Goal: Task Accomplishment & Management: Manage account settings

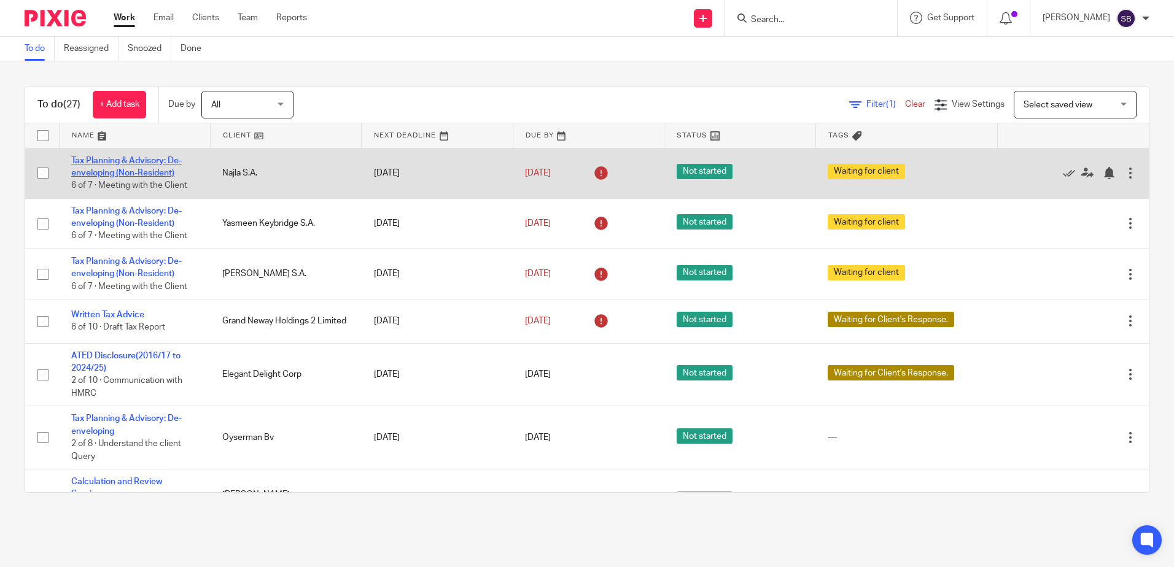
click at [114, 163] on link "Tax Planning & Advisory: De-enveloping (Non-Resident)" at bounding box center [126, 167] width 110 height 21
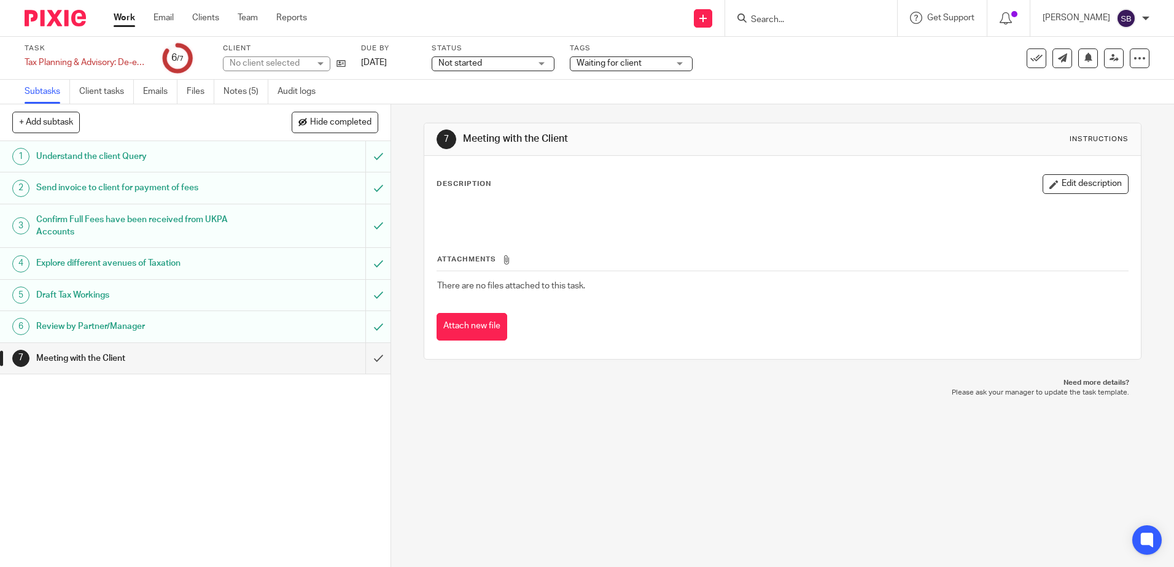
click at [431, 61] on div "Task Tax Planning & Advisory: De-enveloping (Non-Resident) Save Tax Planning & …" at bounding box center [493, 58] width 937 height 29
click at [424, 61] on div "Task Tax Planning & Advisory: De-enveloping (Non-Resident) Save Tax Planning & …" at bounding box center [493, 58] width 937 height 29
click at [416, 62] on link "[DATE]" at bounding box center [388, 62] width 55 height 13
click at [64, 21] on img at bounding box center [55, 18] width 61 height 17
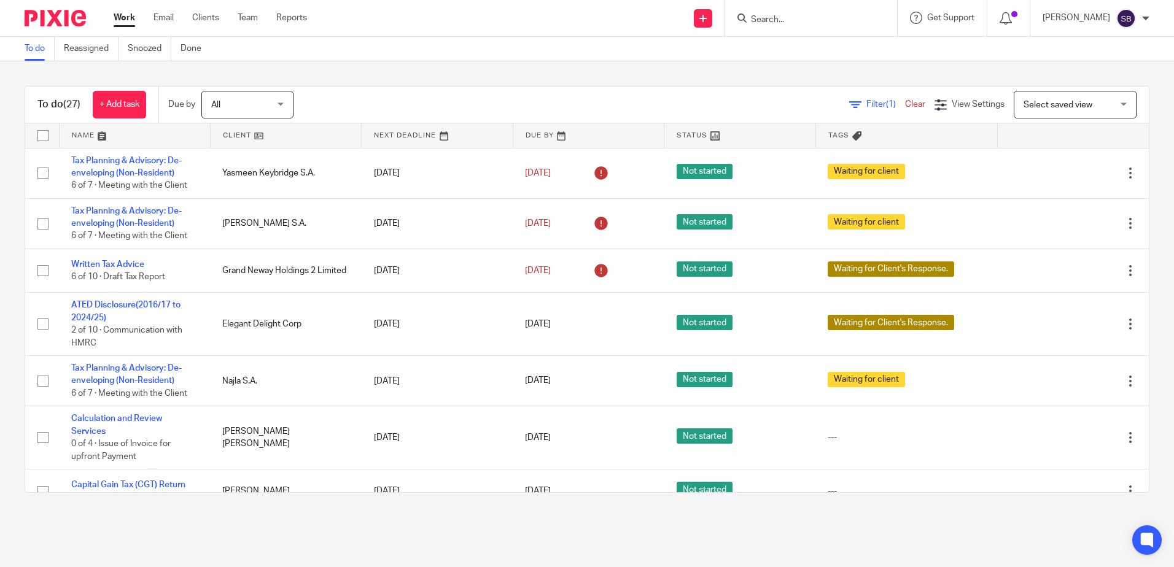
click at [108, 161] on link "Tax Planning & Advisory: De-enveloping (Non-Resident)" at bounding box center [126, 167] width 110 height 21
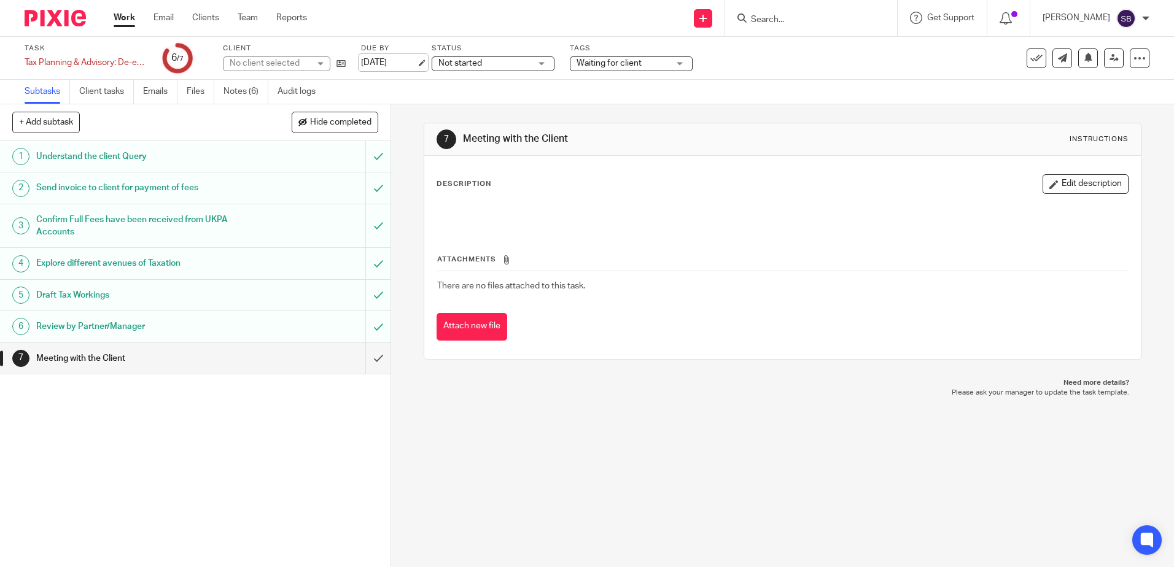
click at [402, 62] on link "15 Aug 2025" at bounding box center [388, 62] width 55 height 13
click at [62, 23] on img at bounding box center [55, 18] width 61 height 17
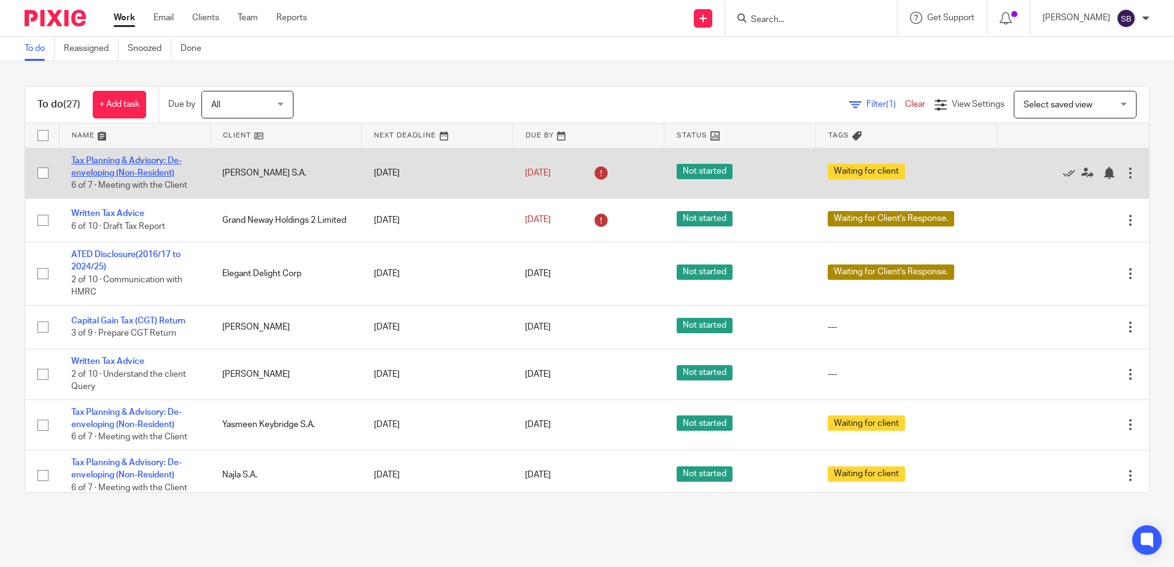
click at [119, 164] on link "Tax Planning & Advisory: De-enveloping (Non-Resident)" at bounding box center [126, 167] width 110 height 21
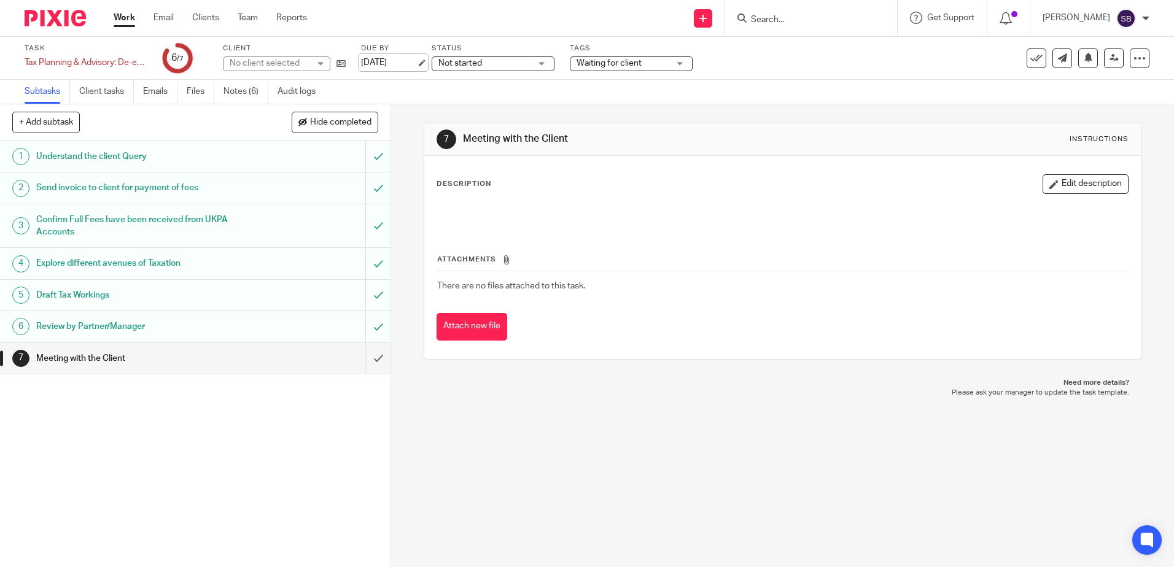
click at [382, 64] on link "[DATE]" at bounding box center [388, 62] width 55 height 13
click at [67, 21] on img at bounding box center [55, 18] width 61 height 17
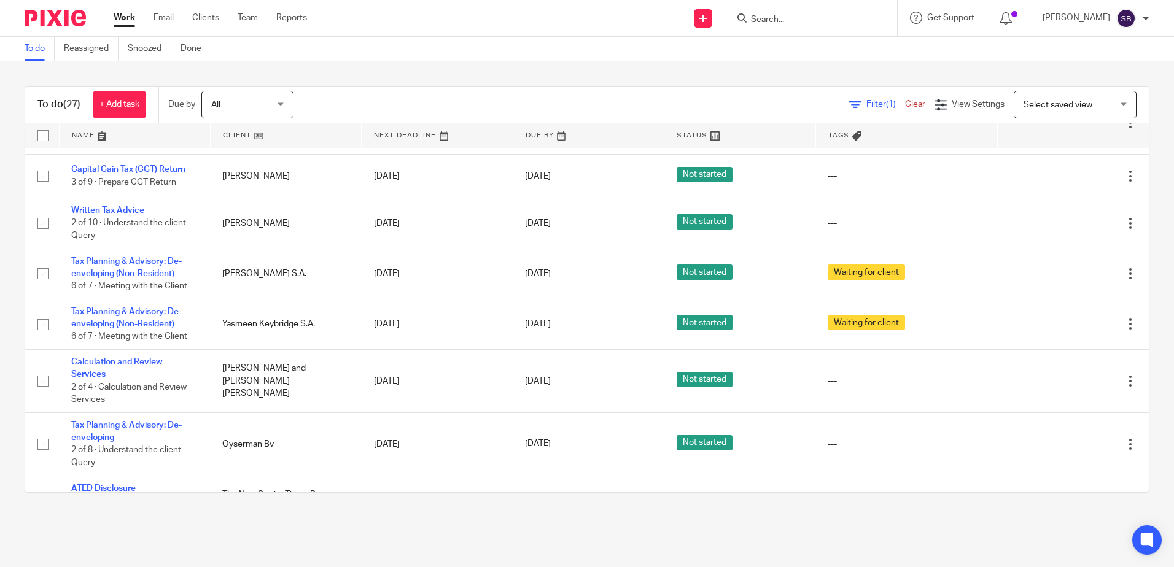
scroll to position [150, 0]
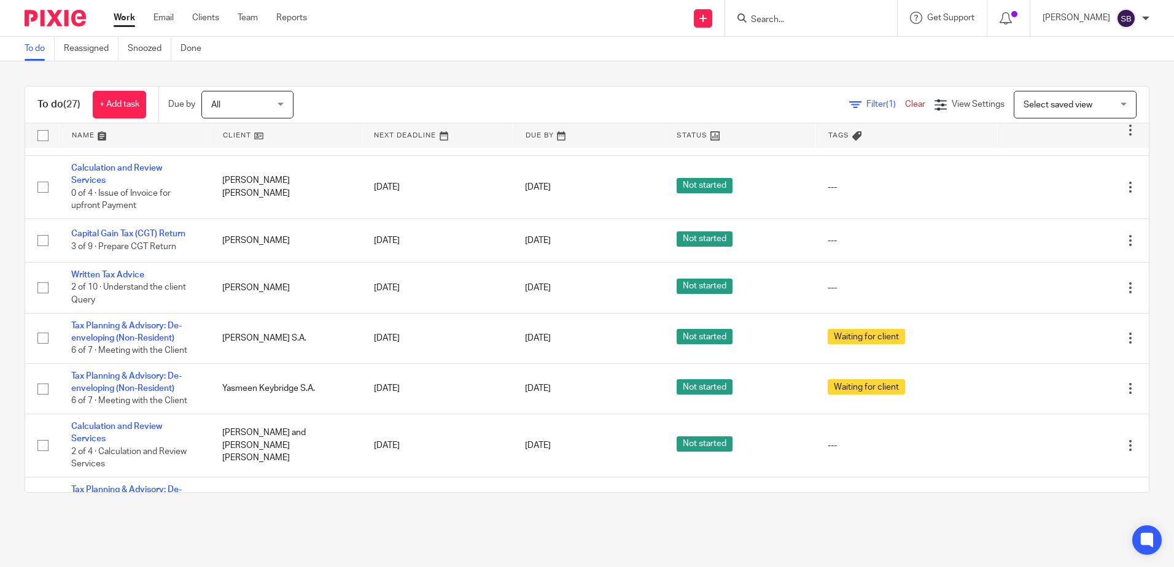
click at [810, 20] on input "Search" at bounding box center [804, 20] width 110 height 11
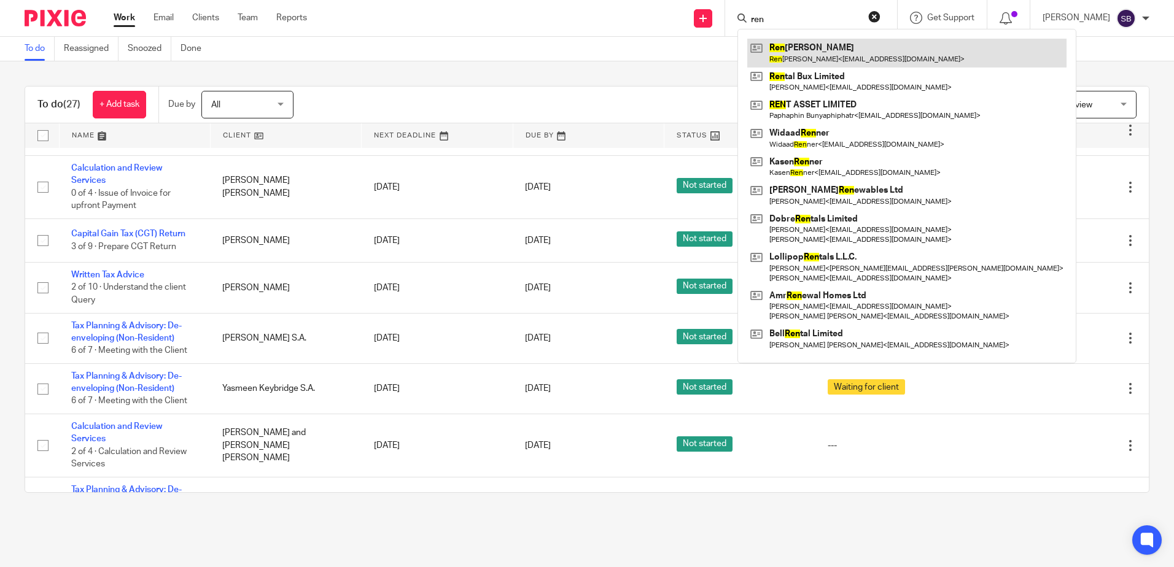
type input "ren"
click at [829, 47] on link at bounding box center [906, 53] width 319 height 28
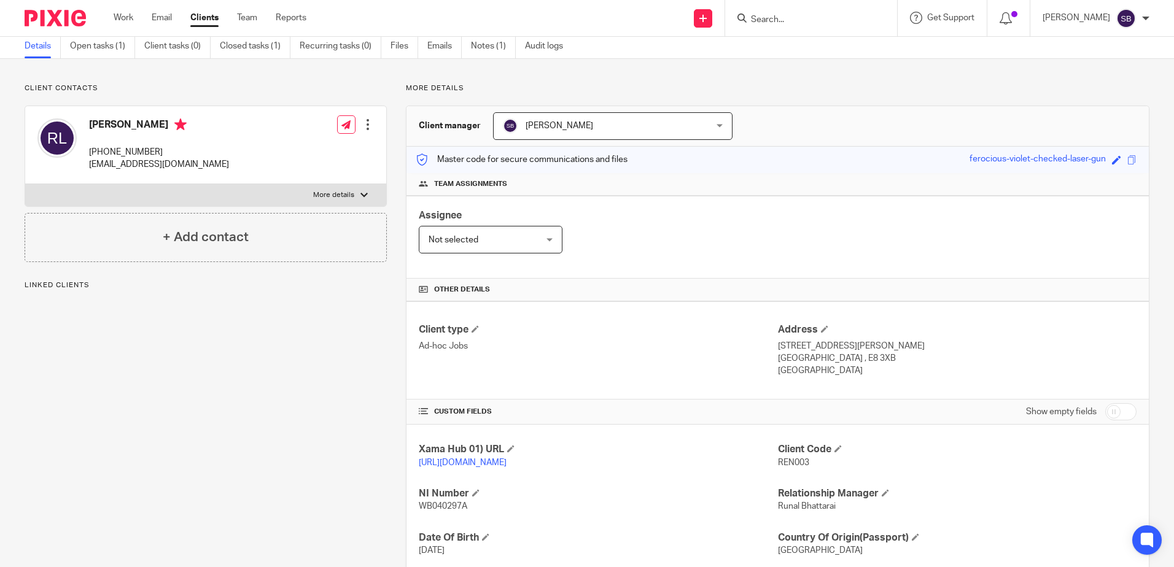
scroll to position [61, 0]
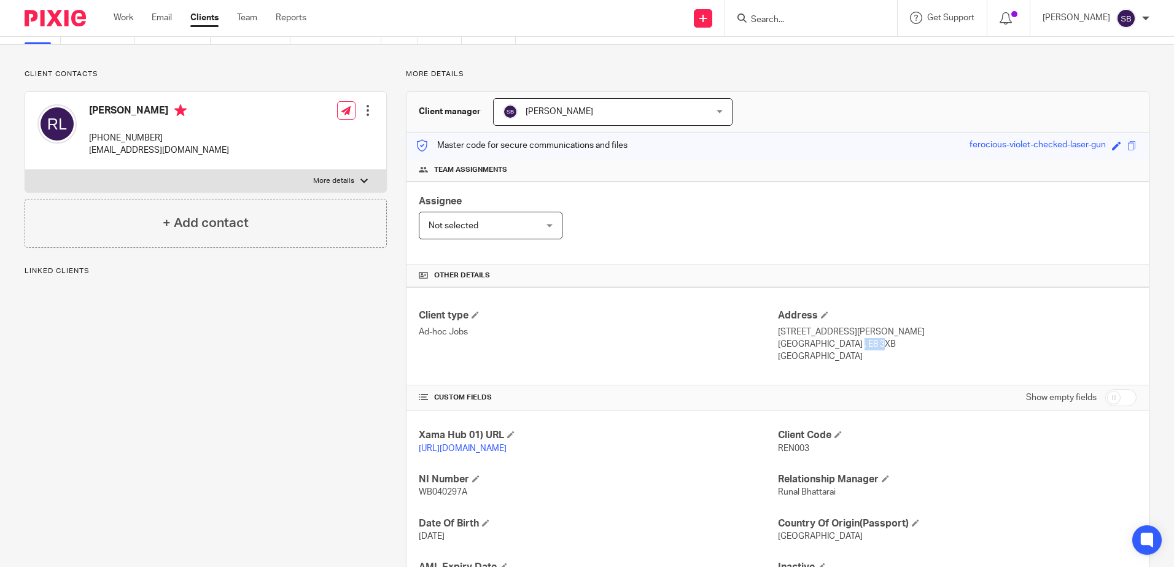
drag, startPoint x: 831, startPoint y: 345, endPoint x: 808, endPoint y: 346, distance: 23.4
click at [808, 346] on p "London , E8 3XB" at bounding box center [957, 344] width 358 height 12
copy p "E8 3XB"
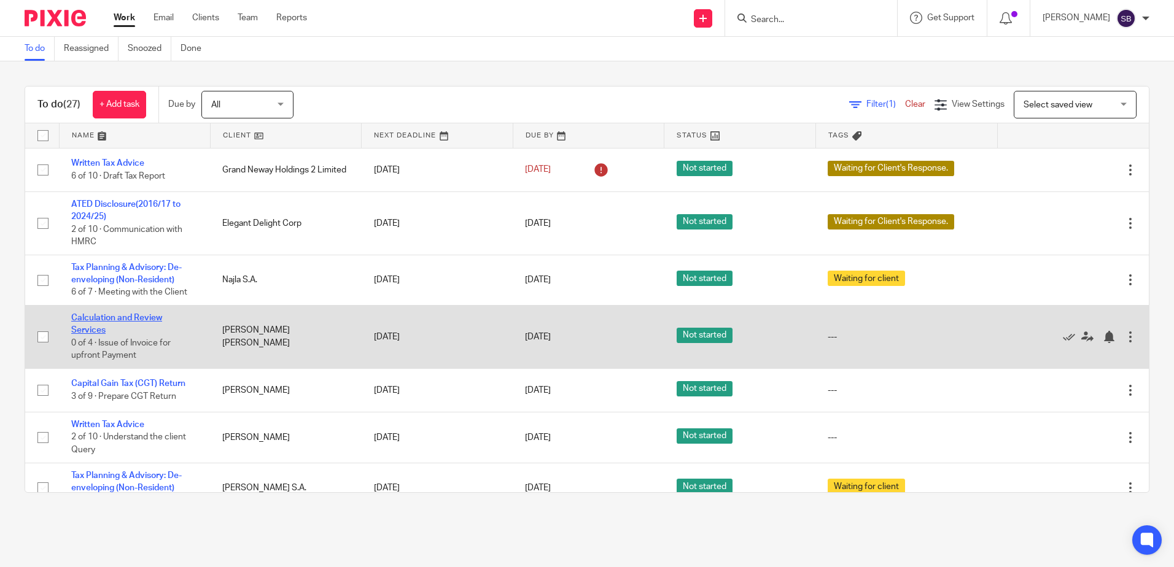
click at [114, 318] on link "Calculation and Review Services" at bounding box center [116, 324] width 91 height 21
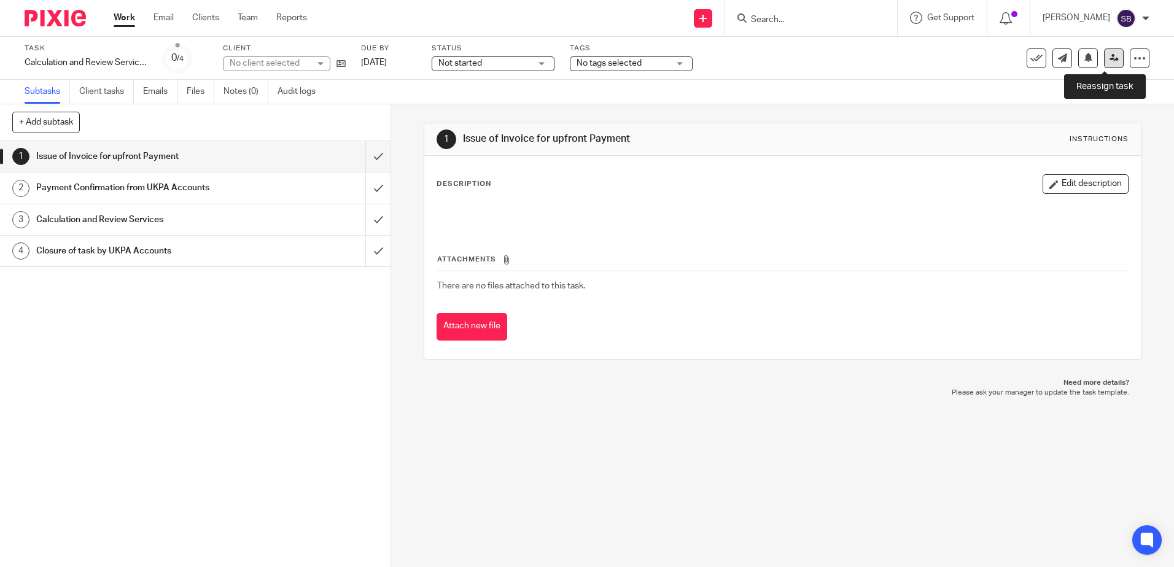
click at [1109, 61] on icon at bounding box center [1113, 57] width 9 height 9
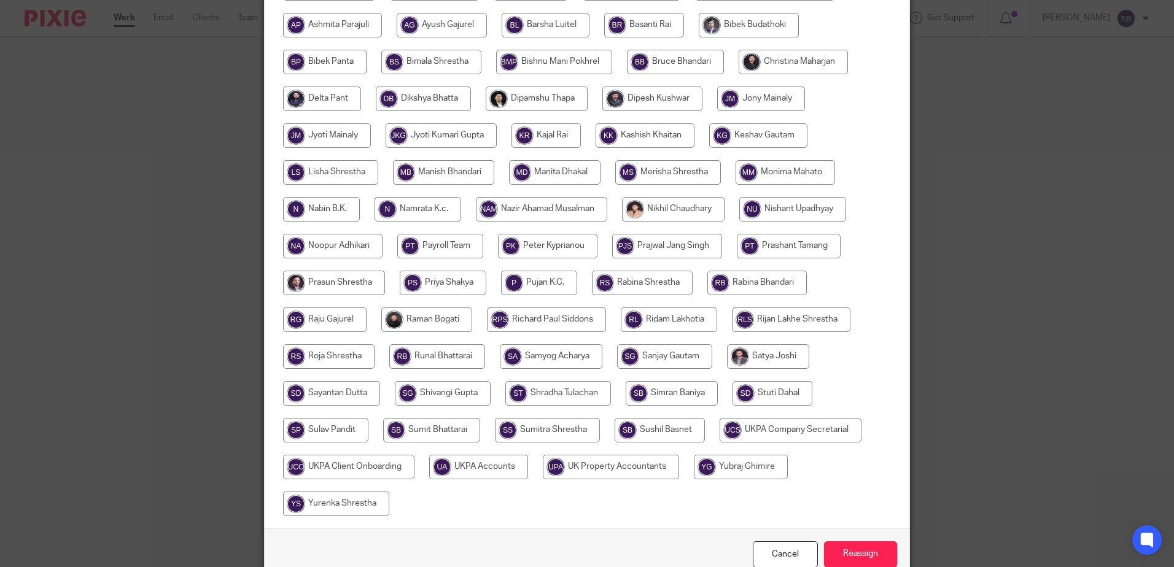
scroll to position [223, 0]
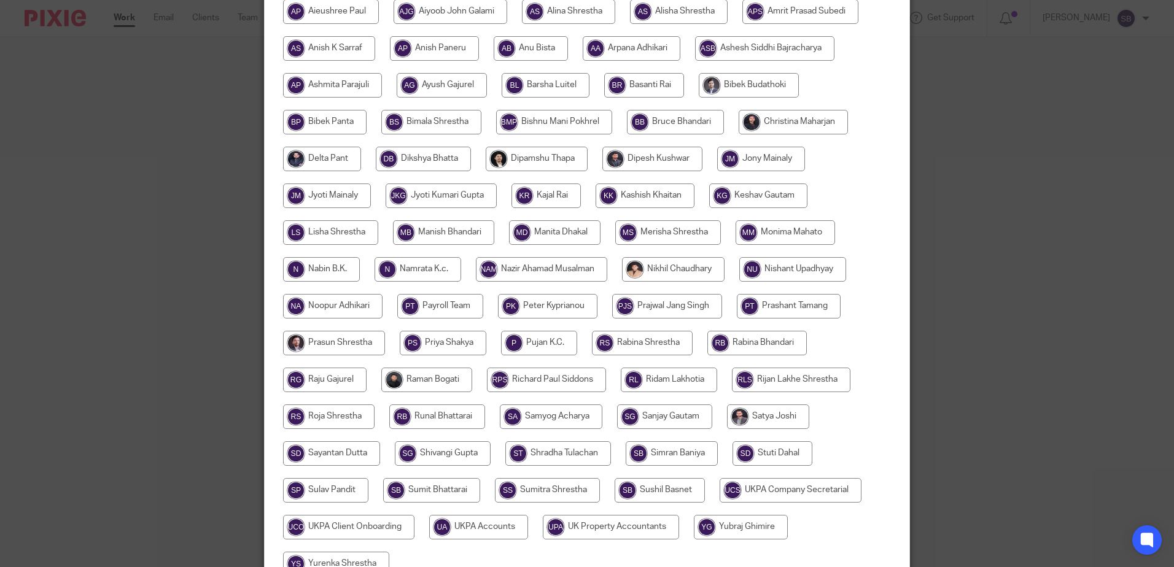
click at [598, 417] on input "radio" at bounding box center [551, 416] width 103 height 25
radio input "true"
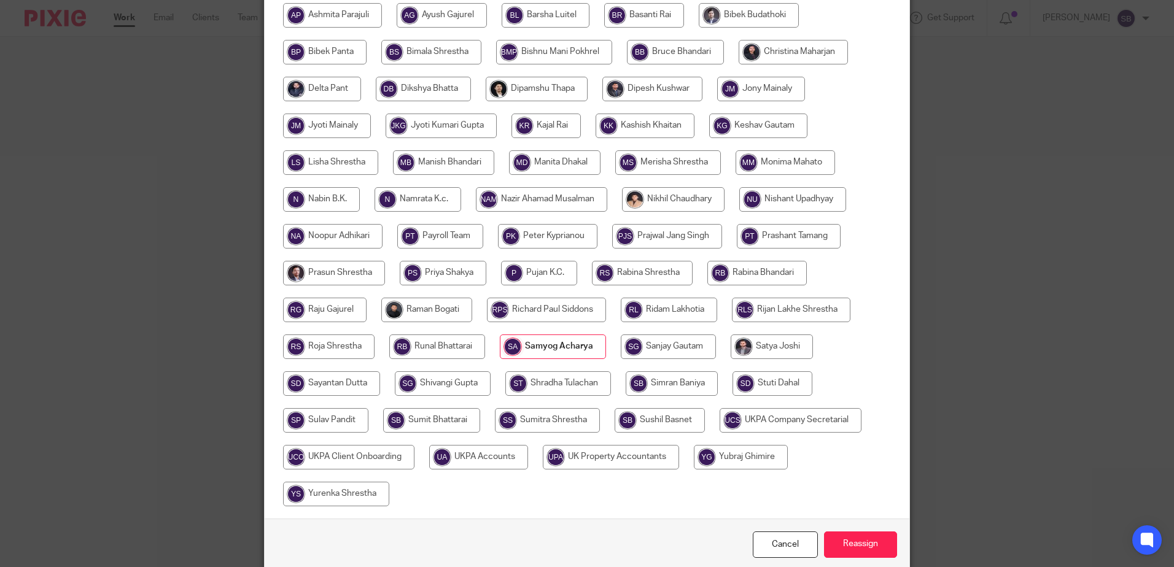
scroll to position [346, 0]
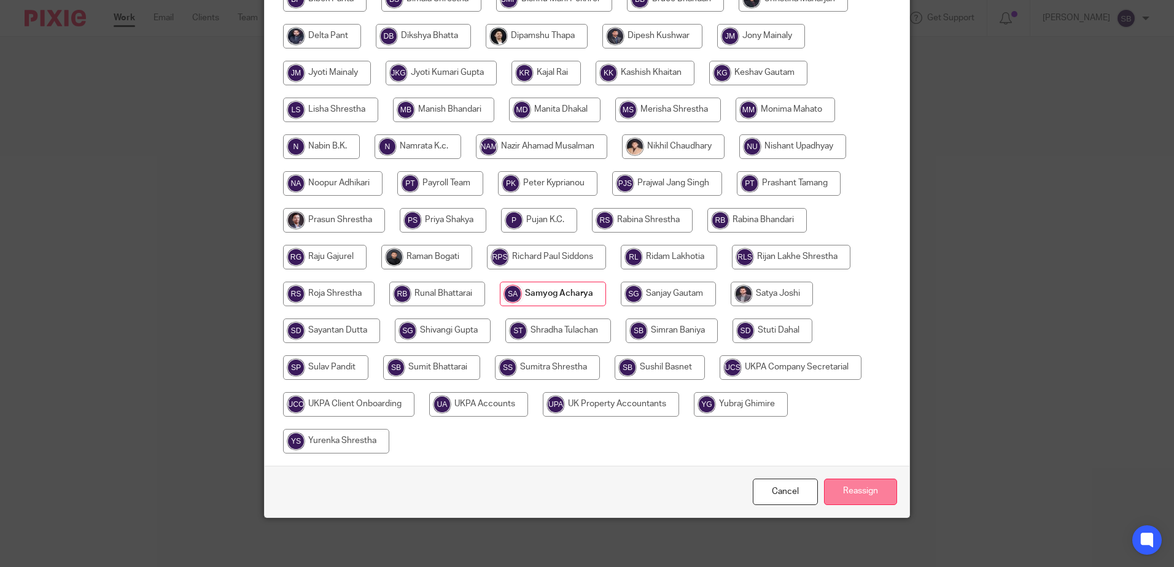
click at [855, 490] on input "Reassign" at bounding box center [860, 492] width 73 height 26
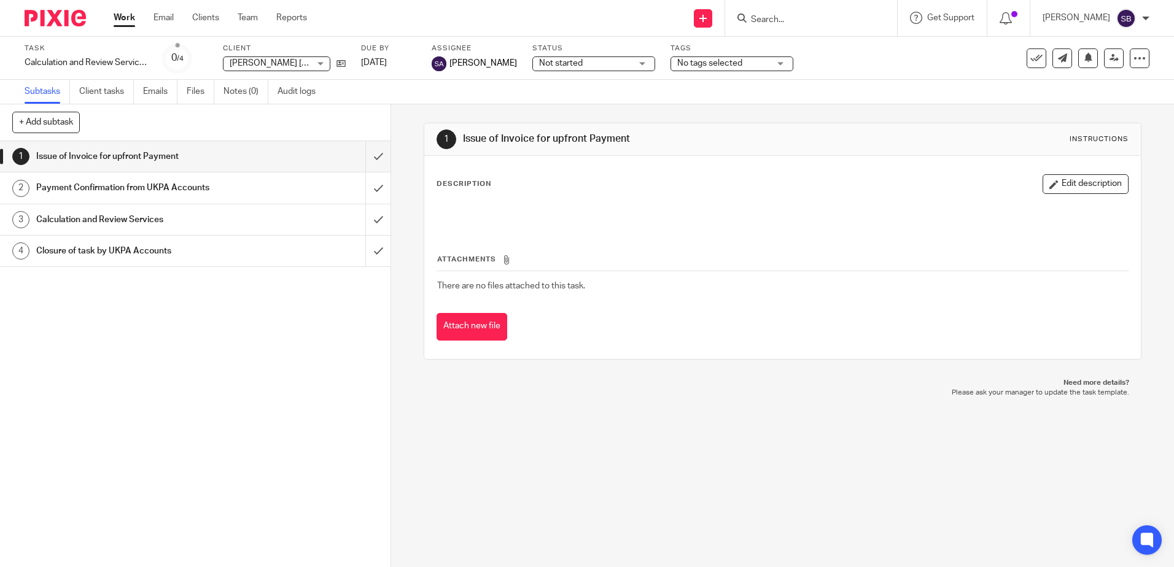
click at [684, 446] on div "1 Issue of Invoice for upfront Payment Instructions Description Edit descriptio…" at bounding box center [782, 335] width 783 height 463
click at [50, 18] on img at bounding box center [55, 18] width 61 height 17
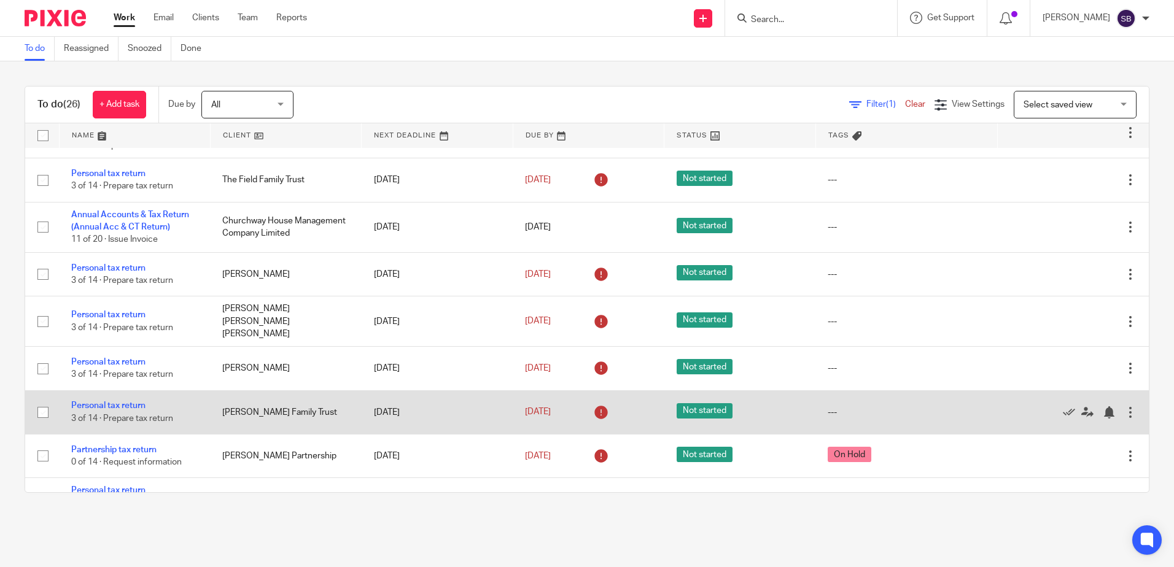
scroll to position [946, 0]
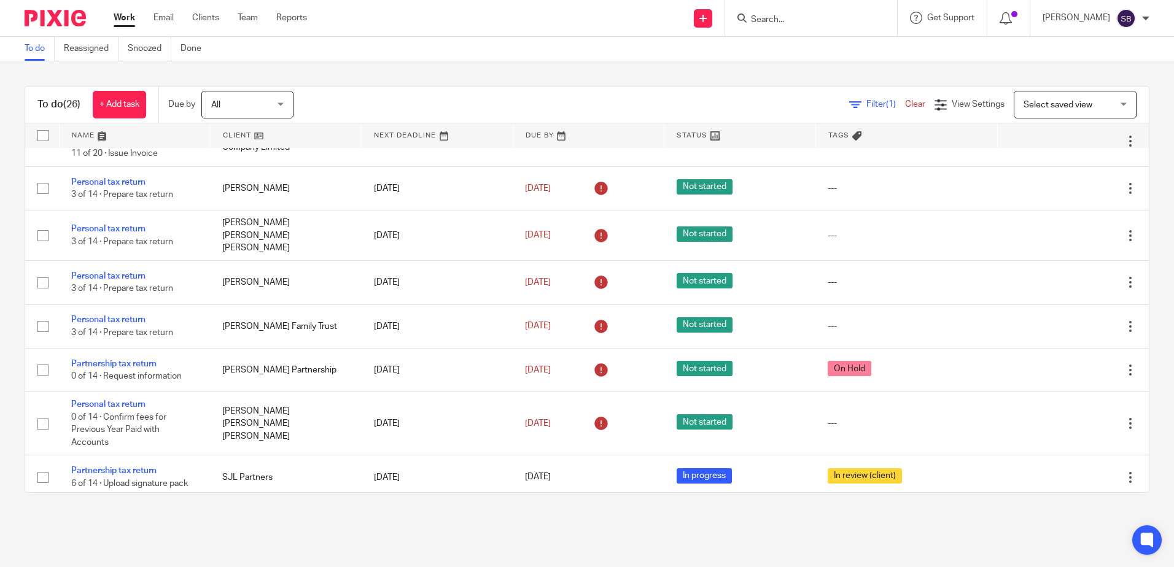
click at [293, 525] on main "To do Reassigned Snoozed Done To do (26) + Add task Due by All All Today Tomorr…" at bounding box center [587, 283] width 1174 height 567
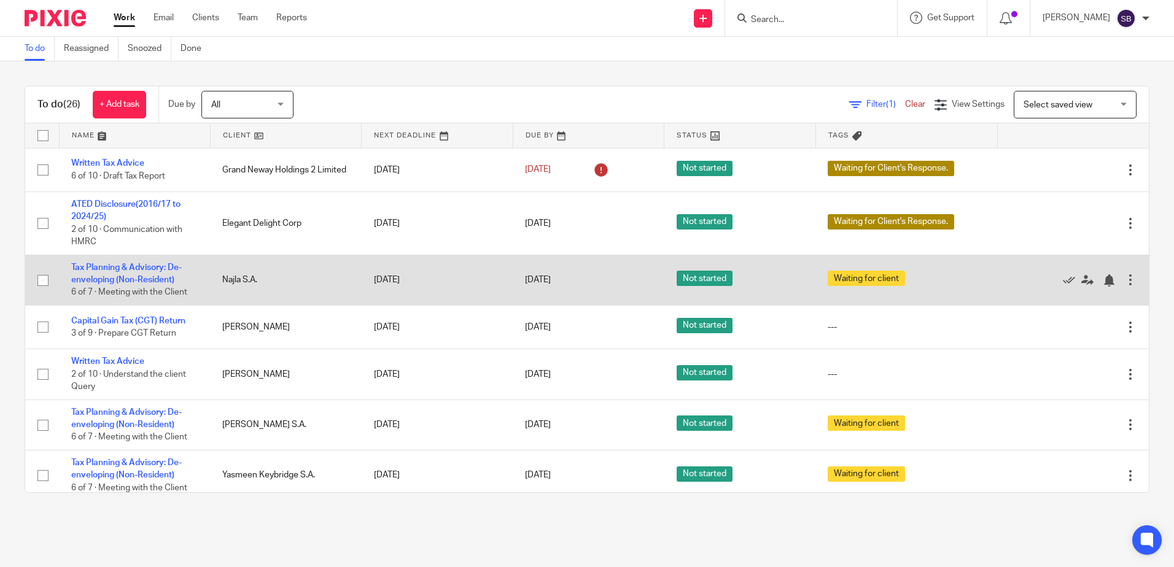
scroll to position [61, 0]
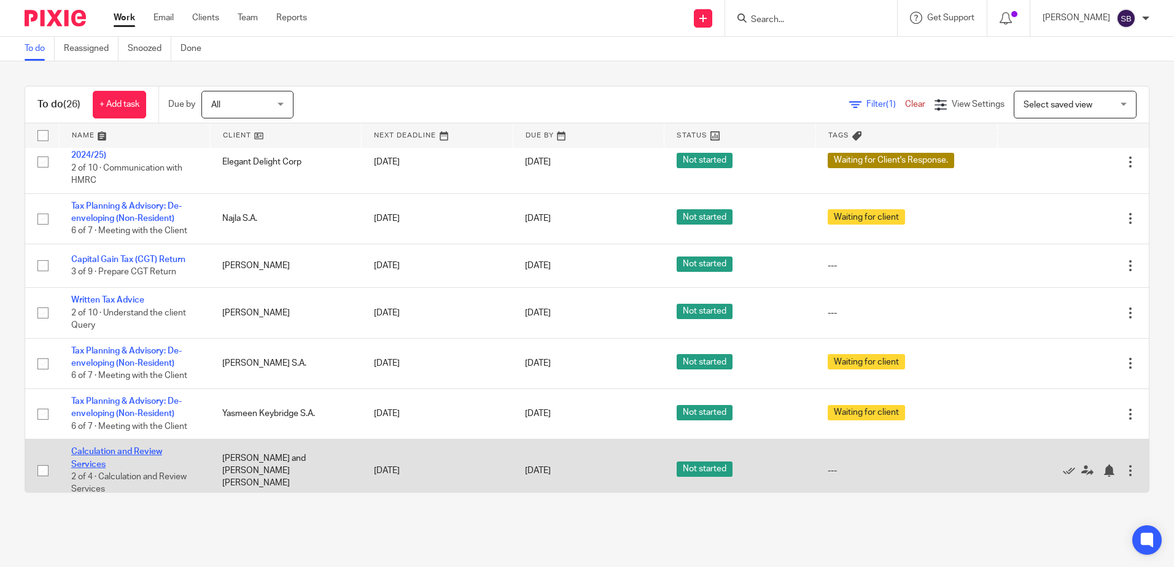
click at [133, 456] on link "Calculation and Review Services" at bounding box center [116, 457] width 91 height 21
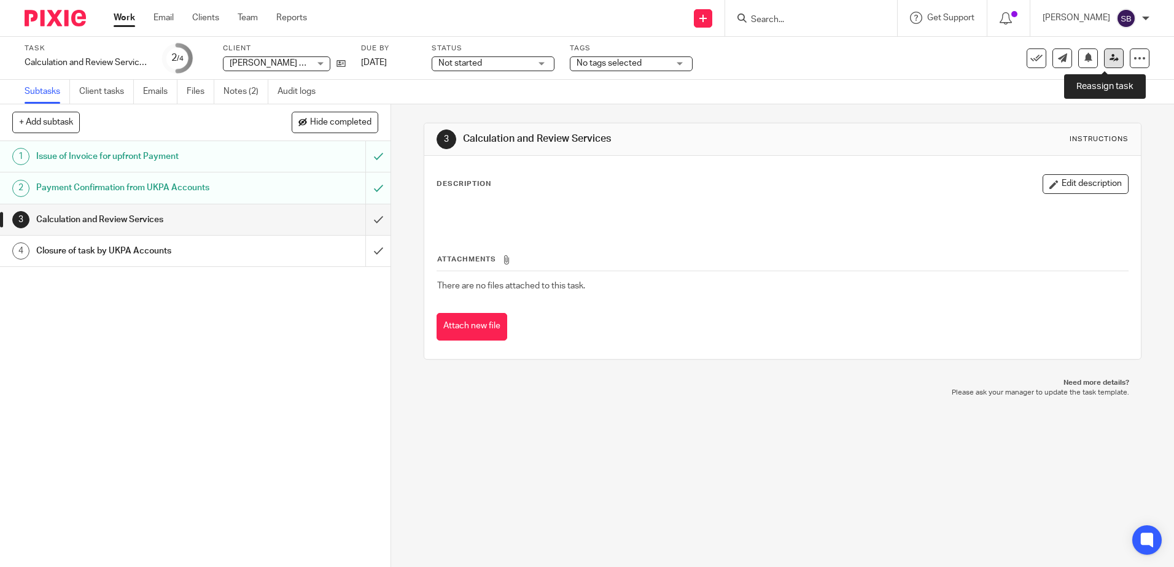
click at [1110, 61] on link at bounding box center [1114, 58] width 20 height 20
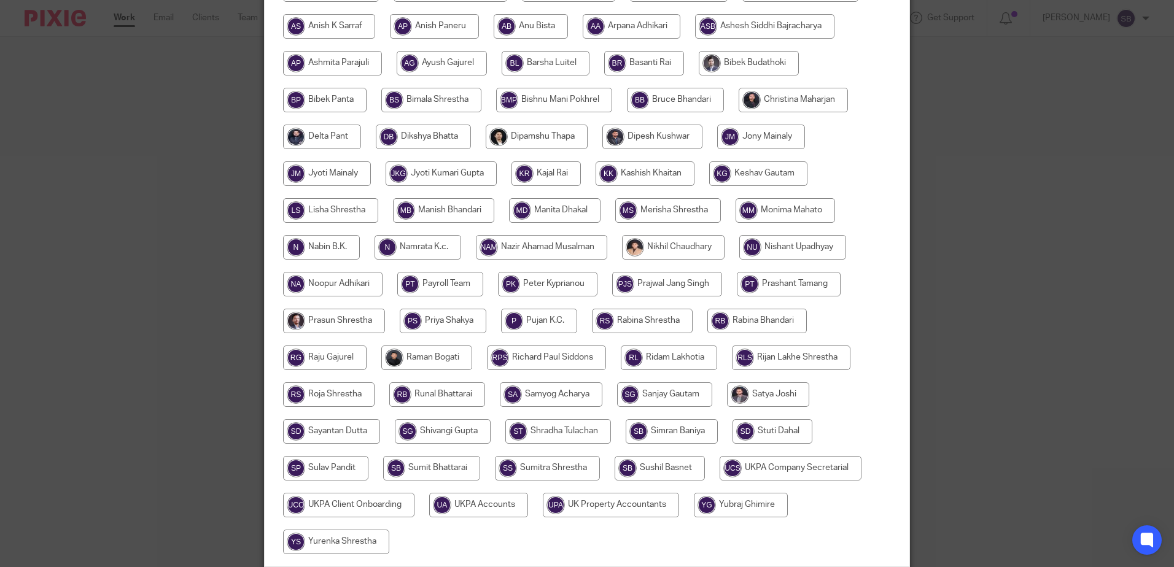
scroll to position [346, 0]
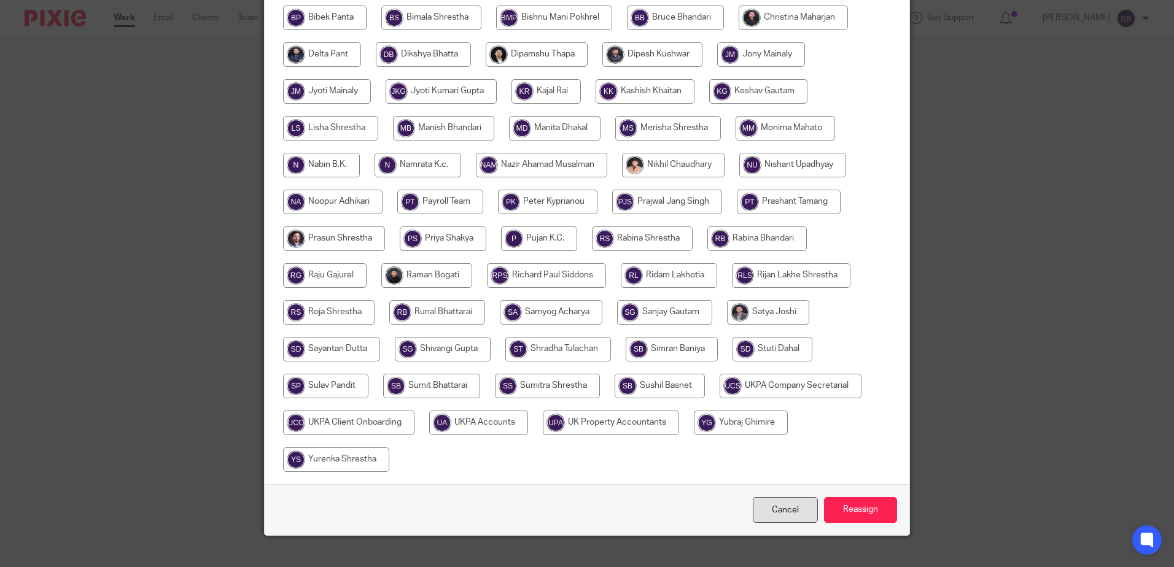
click at [772, 497] on link "Cancel" at bounding box center [785, 510] width 65 height 26
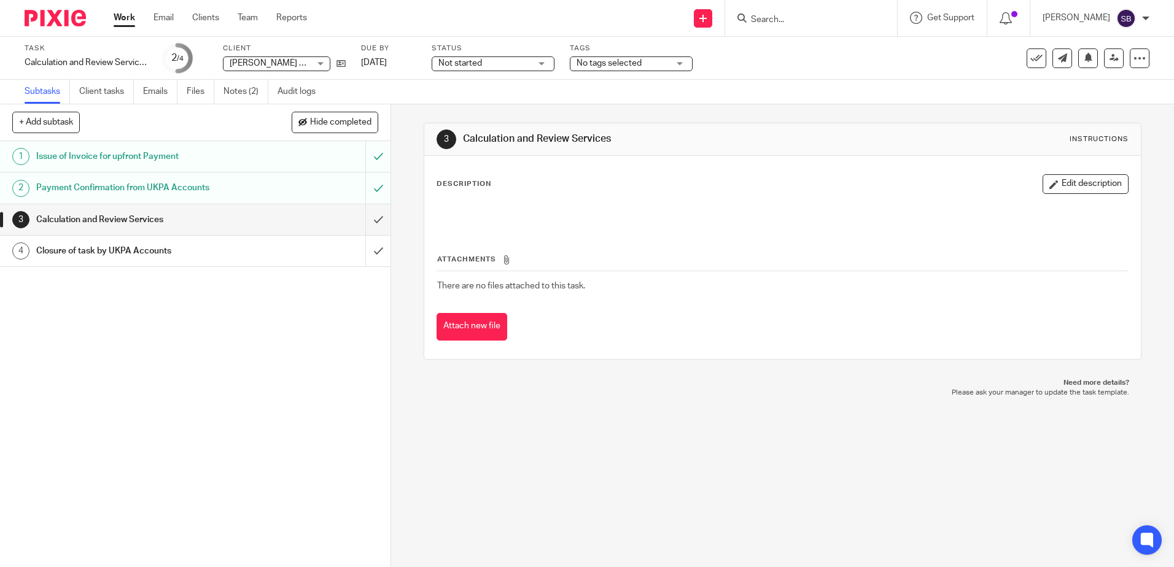
drag, startPoint x: 207, startPoint y: 312, endPoint x: 128, endPoint y: 120, distance: 207.8
click at [209, 306] on div "1 Issue of Invoice for upfront Payment 2 Payment Confirmation from UKPA Account…" at bounding box center [195, 354] width 390 height 426
click at [58, 36] on div at bounding box center [50, 18] width 101 height 36
click at [77, 24] on img at bounding box center [55, 18] width 61 height 17
